Goal: Navigation & Orientation: Find specific page/section

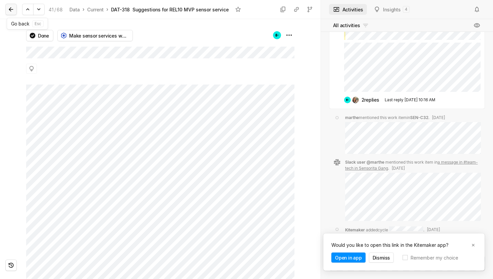
click at [9, 8] on icon at bounding box center [11, 9] width 7 height 7
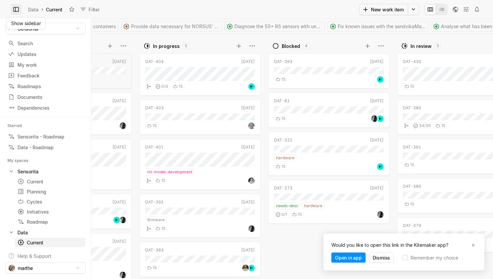
click at [15, 8] on icon at bounding box center [16, 9] width 7 height 7
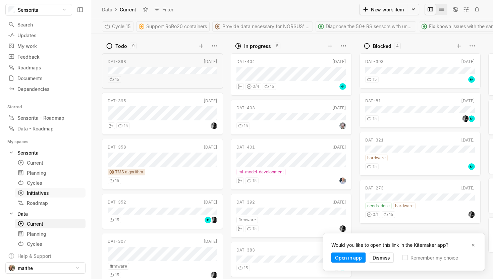
click at [34, 190] on div "Initiatives" at bounding box center [37, 192] width 41 height 7
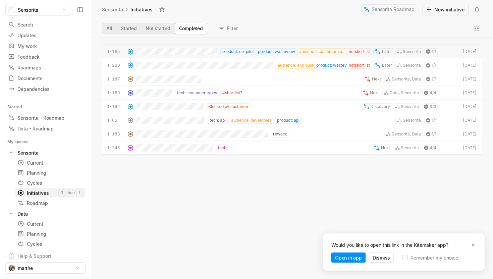
scroll to position [241, 402]
click at [149, 199] on div "I-195 product: co-pilot product: wasteview audience: customer service notshortl…" at bounding box center [292, 162] width 402 height 234
click at [106, 25] on button "All" at bounding box center [109, 28] width 14 height 11
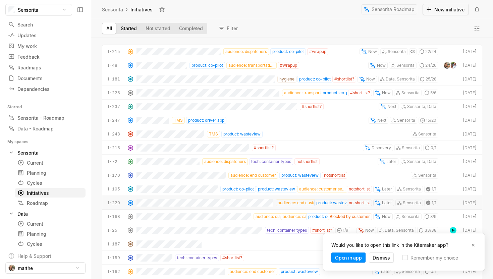
click at [133, 31] on button "Started" at bounding box center [128, 28] width 25 height 11
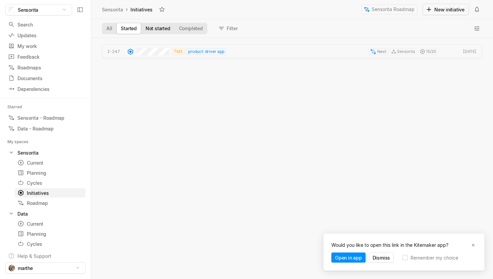
click at [157, 25] on button "Not started" at bounding box center [158, 28] width 34 height 11
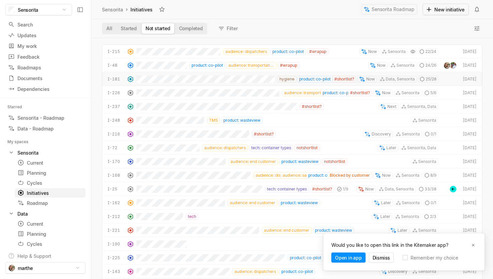
click at [249, 21] on div "All Started Not started Completed Filter" at bounding box center [292, 28] width 402 height 19
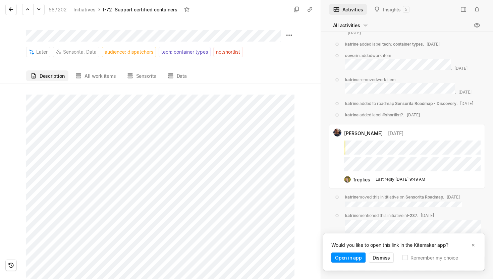
scroll to position [222, 0]
click at [7, 11] on button at bounding box center [10, 9] width 11 height 11
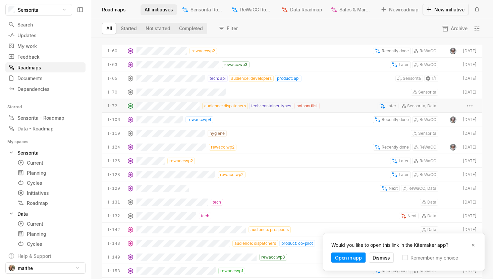
scroll to position [154, 0]
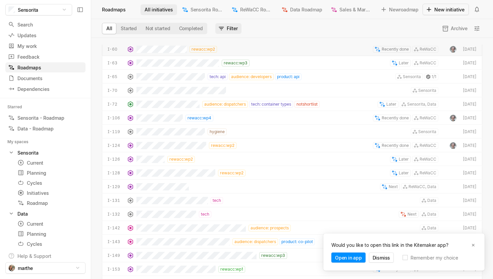
click at [230, 26] on button "Filter" at bounding box center [228, 28] width 26 height 11
click at [260, 25] on div "All Started Not started Completed Filter Archive" at bounding box center [292, 28] width 402 height 19
click at [479, 25] on icon at bounding box center [476, 28] width 7 height 7
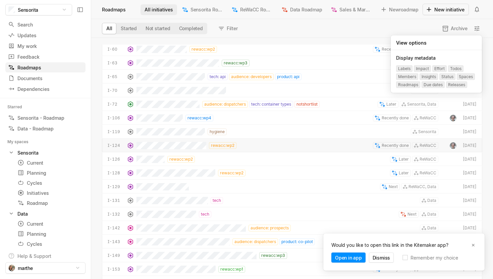
click at [354, 28] on div "All Started Not started Completed Filter Archive" at bounding box center [292, 28] width 402 height 19
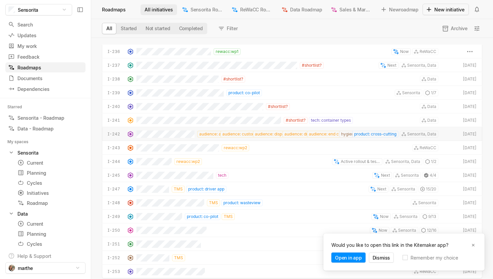
scroll to position [1137, 0]
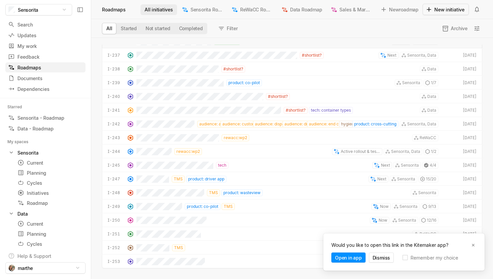
click at [286, 29] on div "All Started Not started Completed Filter Archive" at bounding box center [292, 28] width 402 height 19
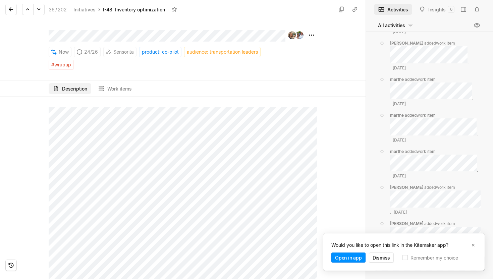
scroll to position [468, 0]
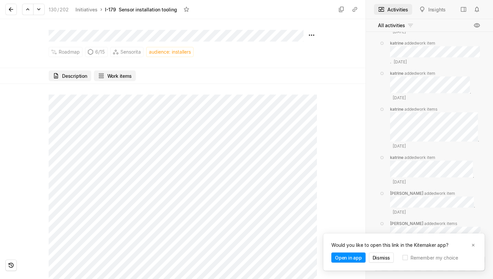
click at [121, 74] on button "Work items" at bounding box center [115, 75] width 42 height 11
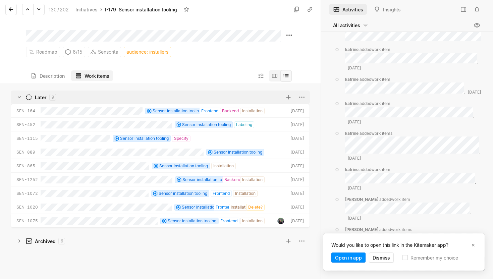
scroll to position [195, 320]
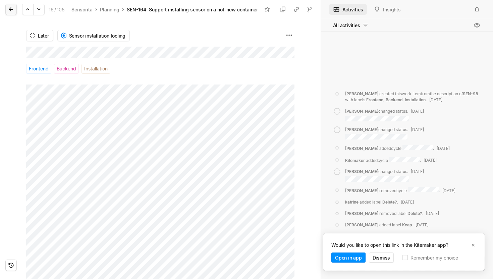
click at [11, 10] on icon at bounding box center [11, 9] width 7 height 7
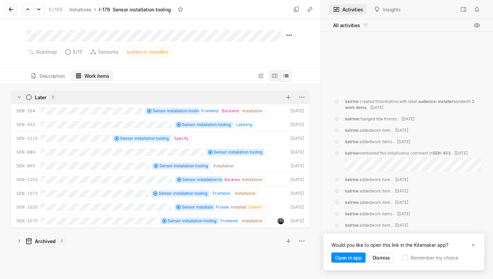
scroll to position [195, 320]
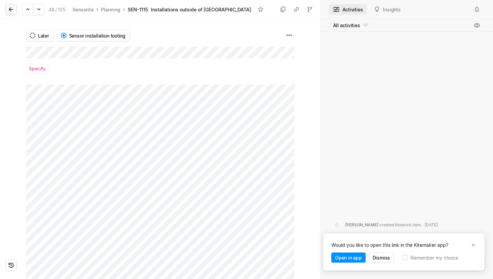
click at [14, 10] on button at bounding box center [10, 9] width 11 height 11
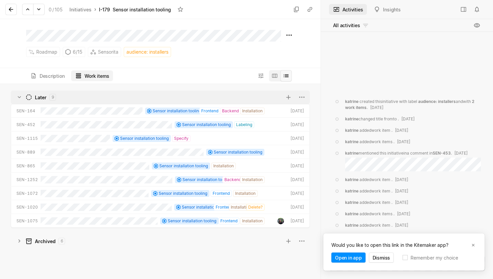
scroll to position [195, 320]
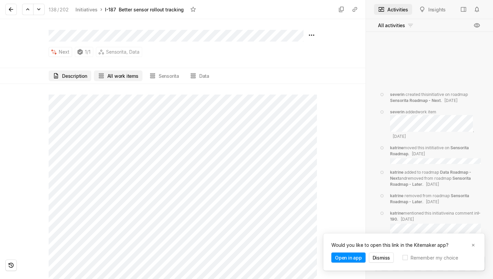
click at [119, 75] on button "All work items" at bounding box center [118, 75] width 49 height 11
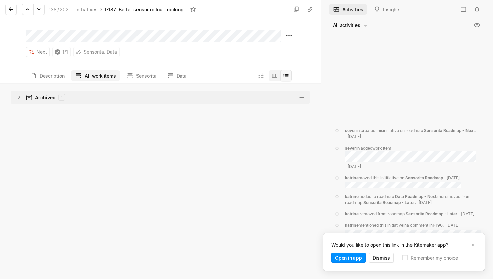
scroll to position [195, 320]
click at [21, 97] on icon "grid" at bounding box center [19, 97] width 7 height 7
click at [17, 97] on icon "grid" at bounding box center [19, 97] width 7 height 7
click at [56, 74] on button "Description" at bounding box center [47, 75] width 43 height 11
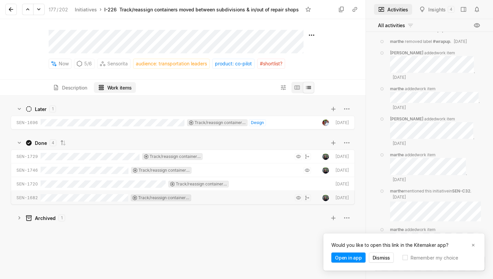
click at [111, 249] on div "Later 1 SEN-1696 Track/reassign containers moved between subdivisions & in/out …" at bounding box center [182, 187] width 365 height 183
